Goal: Transaction & Acquisition: Purchase product/service

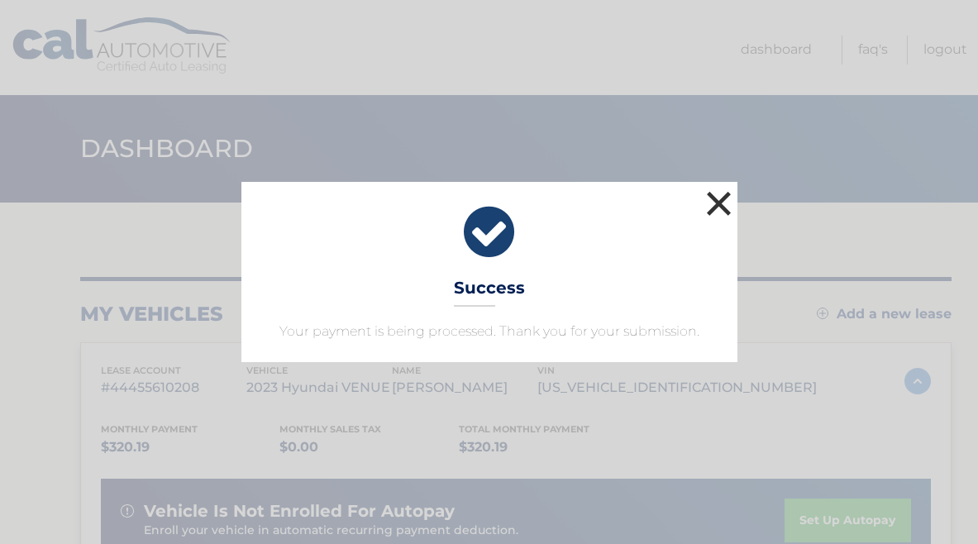
click at [724, 203] on button "×" at bounding box center [719, 203] width 33 height 33
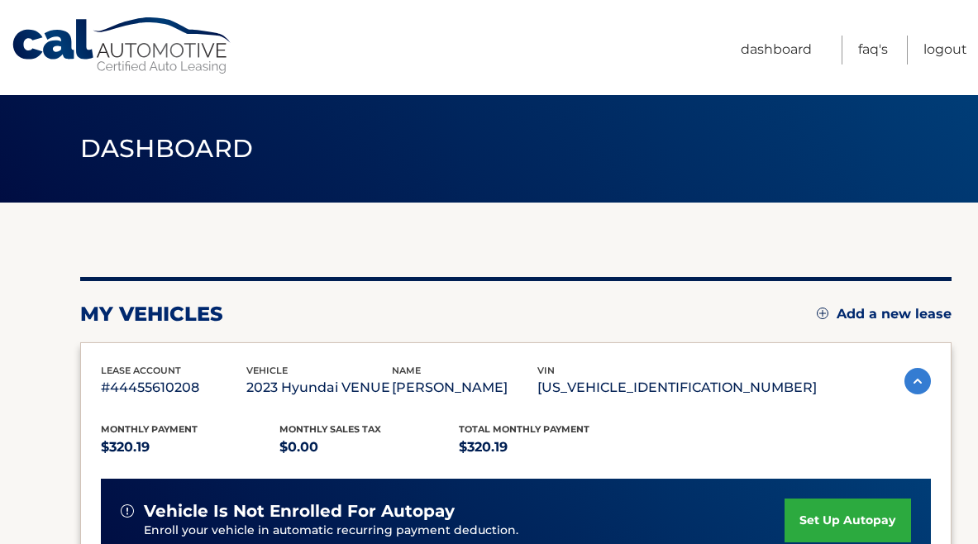
click at [155, 43] on link "Cal Automotive" at bounding box center [122, 46] width 223 height 59
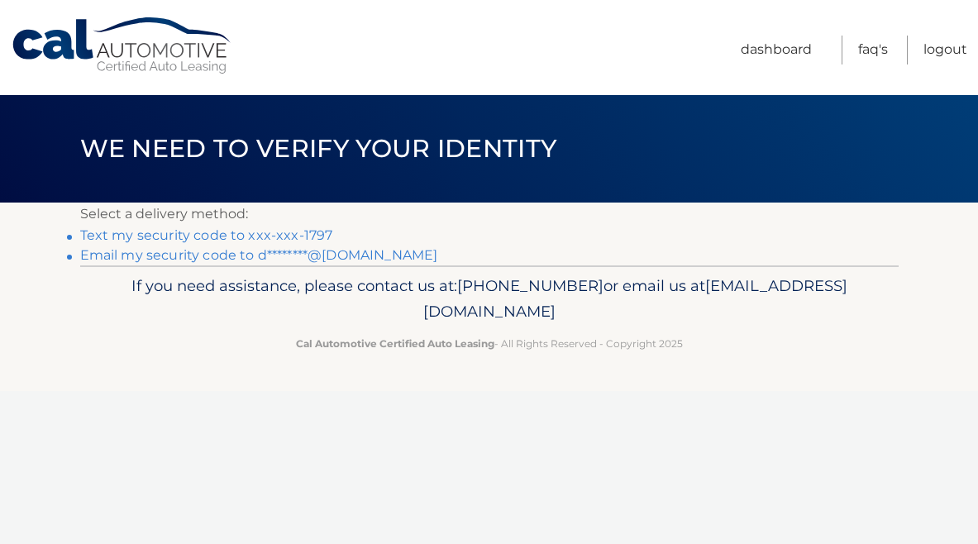
click at [198, 235] on link "Text my security code to xxx-xxx-1797" at bounding box center [206, 235] width 253 height 16
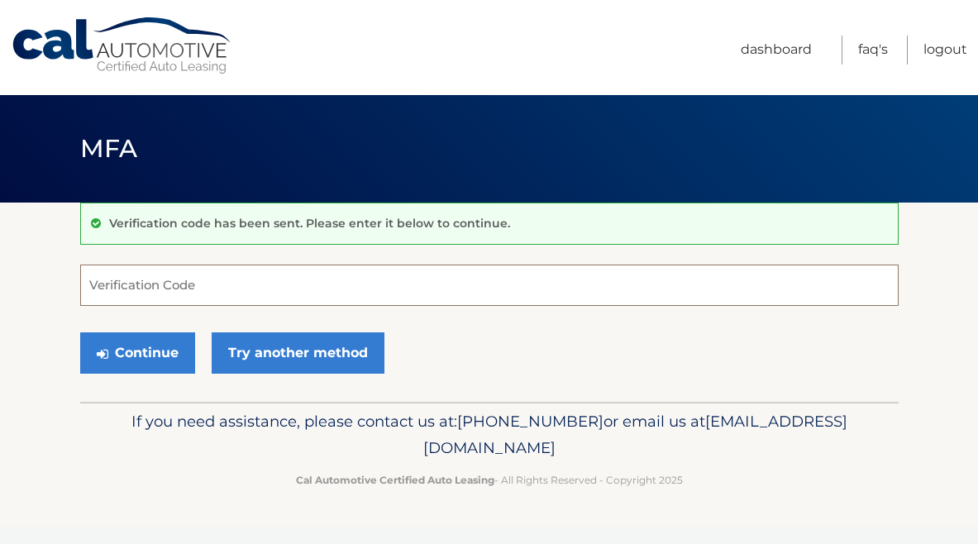
click at [199, 276] on input "Verification Code" at bounding box center [489, 284] width 818 height 41
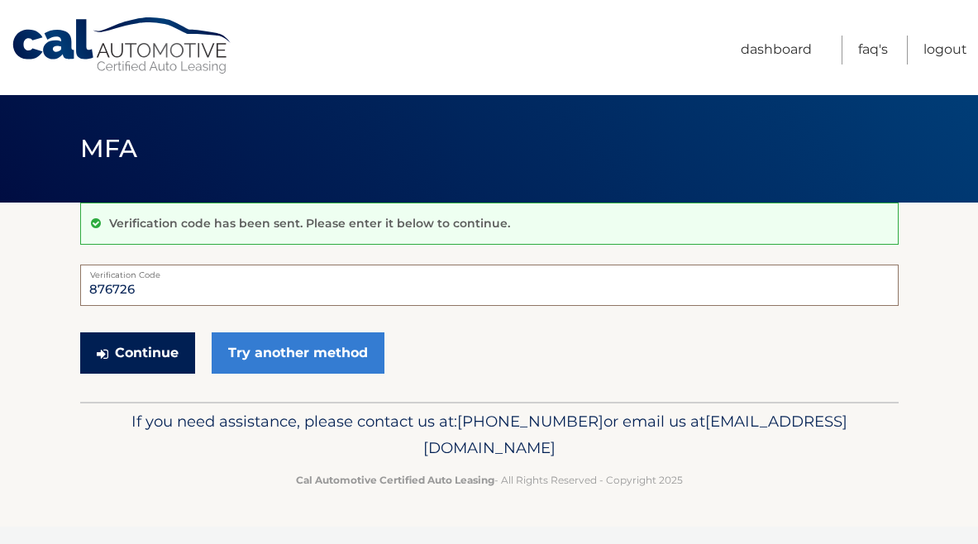
type input "876726"
click at [180, 365] on button "Continue" at bounding box center [137, 352] width 115 height 41
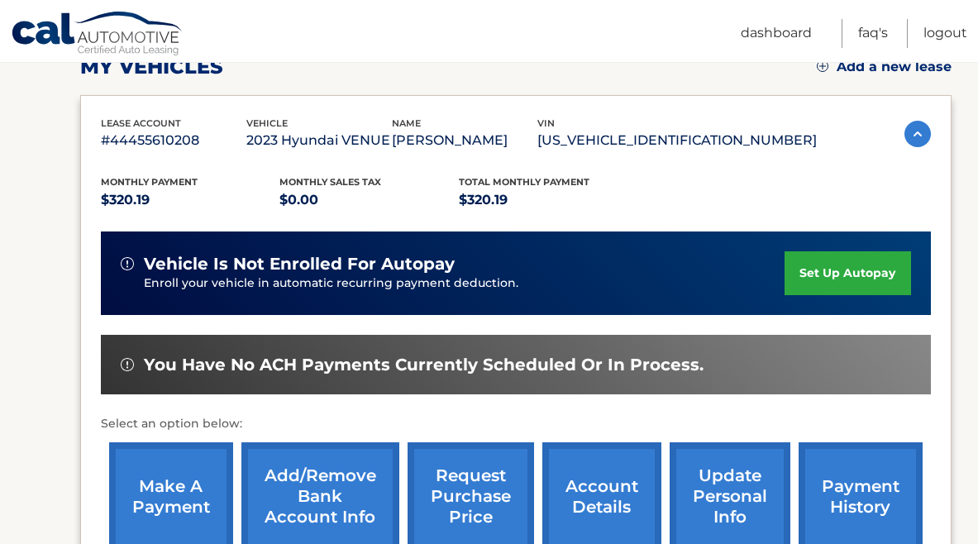
scroll to position [250, 0]
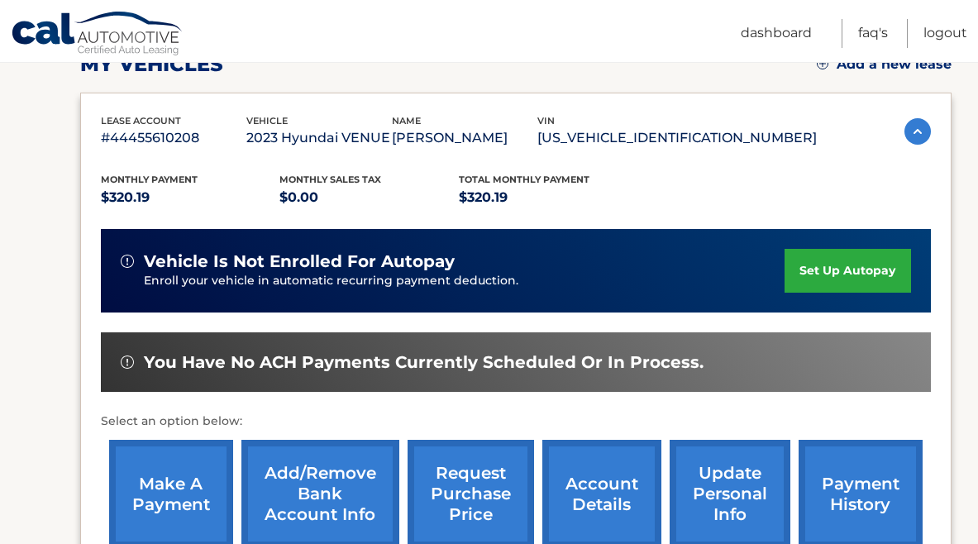
click at [155, 464] on link "make a payment" at bounding box center [171, 494] width 124 height 108
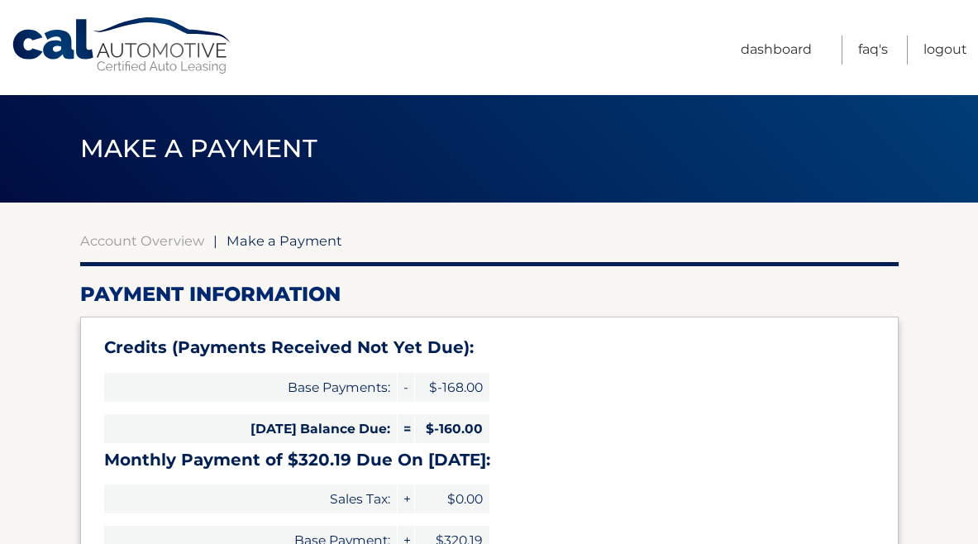
select select "YzAwM2ZmNDgtMjIyNC00MWVkLWJhYzMtNThiY2Y2N2QyYmQy"
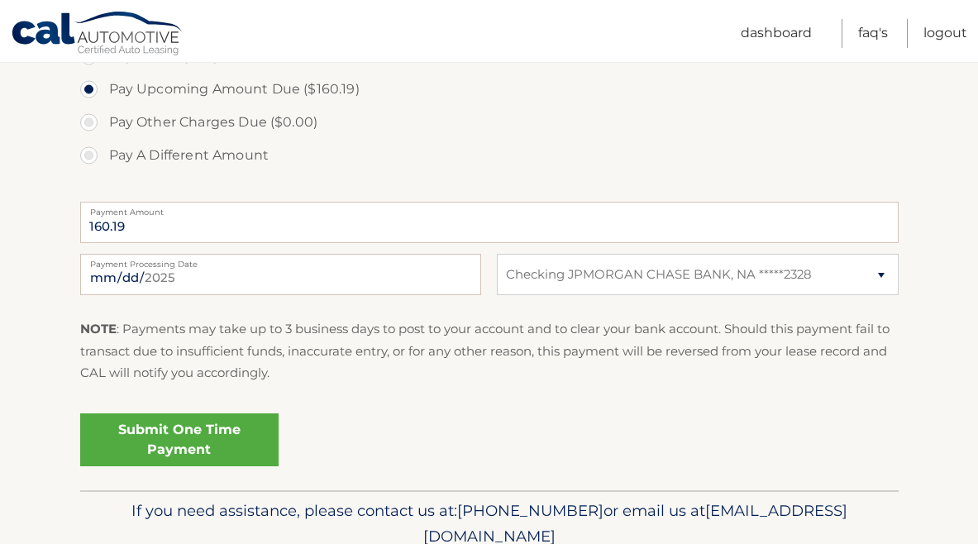
scroll to position [698, 0]
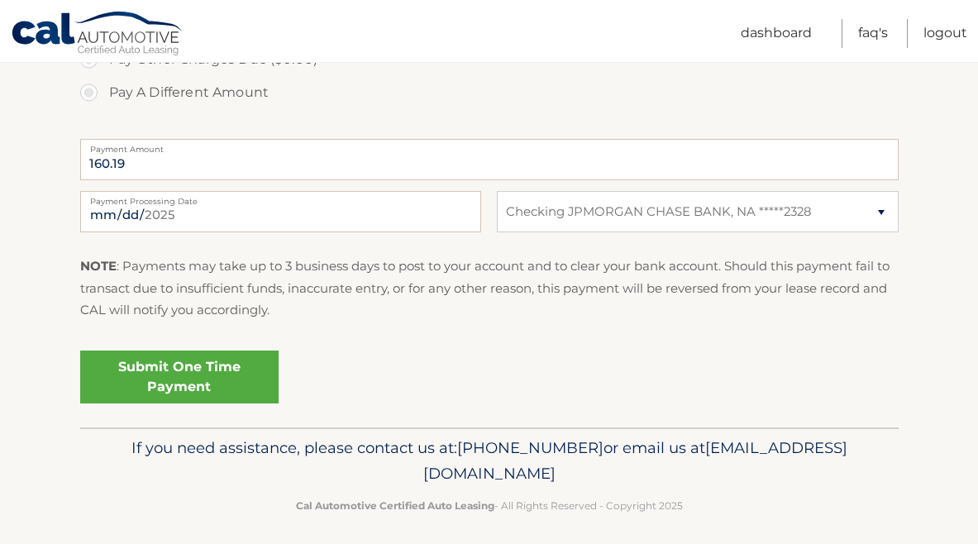
click at [240, 373] on link "Submit One Time Payment" at bounding box center [179, 376] width 198 height 53
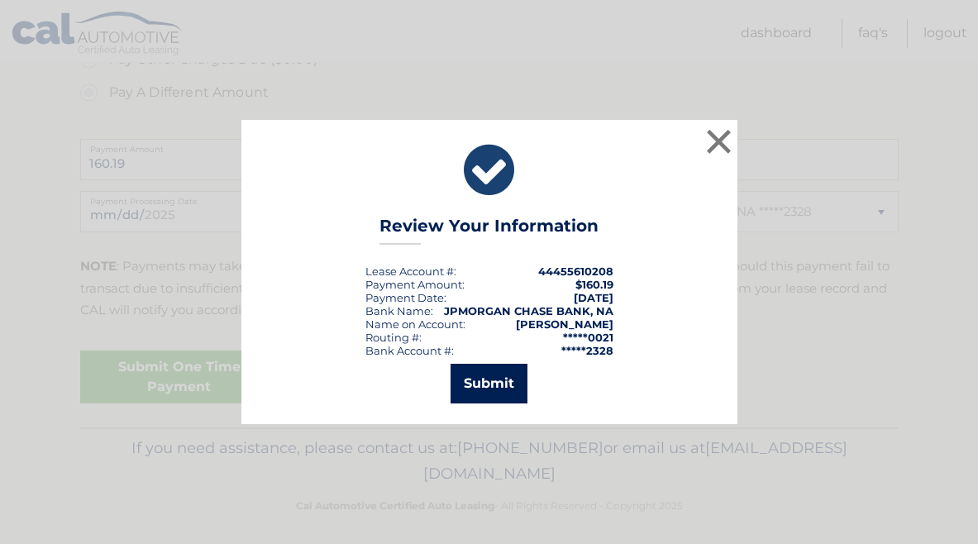
click at [487, 375] on button "Submit" at bounding box center [488, 384] width 77 height 40
